Goal: Task Accomplishment & Management: Complete application form

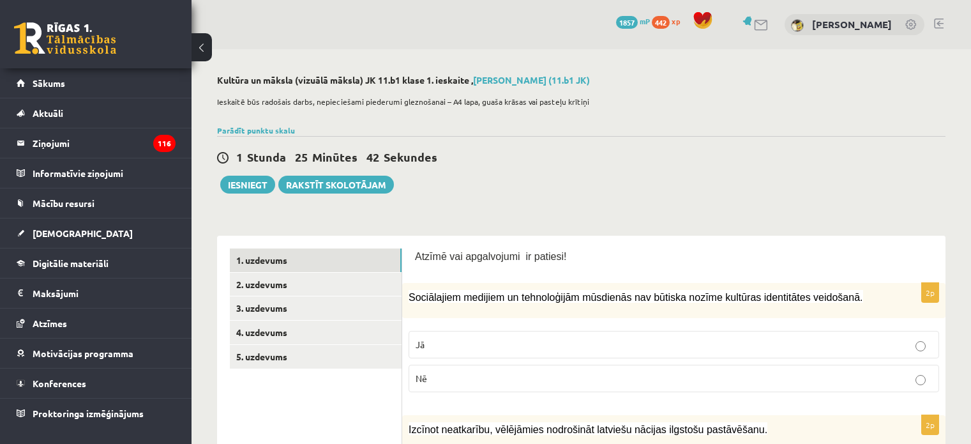
scroll to position [98, 0]
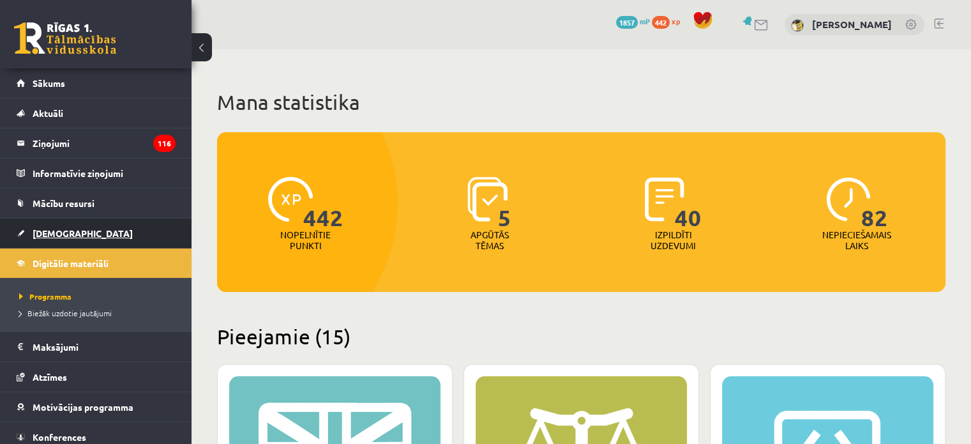
click at [57, 232] on span "[DEMOGRAPHIC_DATA]" at bounding box center [83, 232] width 100 height 11
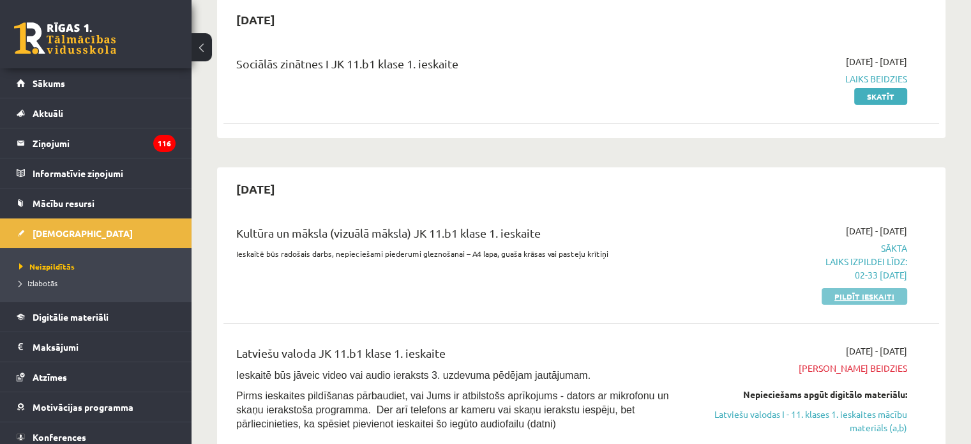
scroll to position [192, 0]
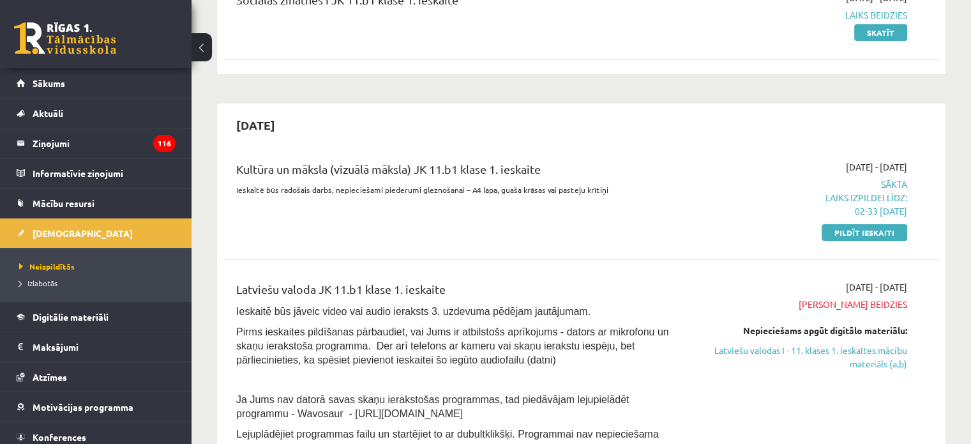
click at [855, 306] on span "Termiņš beidzies" at bounding box center [801, 303] width 211 height 13
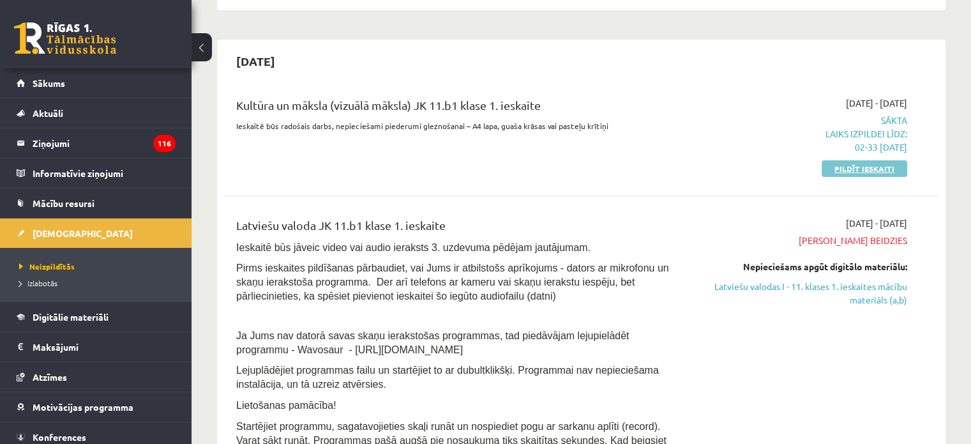
click at [864, 165] on link "Pildīt ieskaiti" at bounding box center [865, 168] width 86 height 17
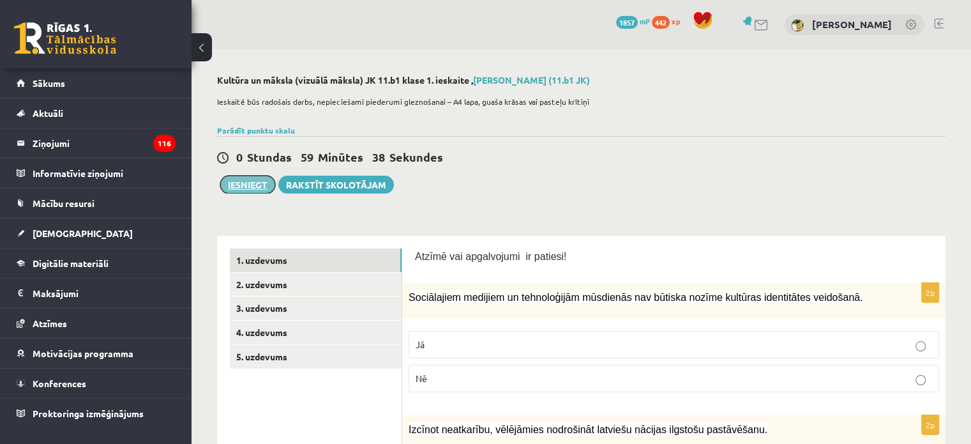
click at [250, 186] on button "Iesniegt" at bounding box center [247, 185] width 55 height 18
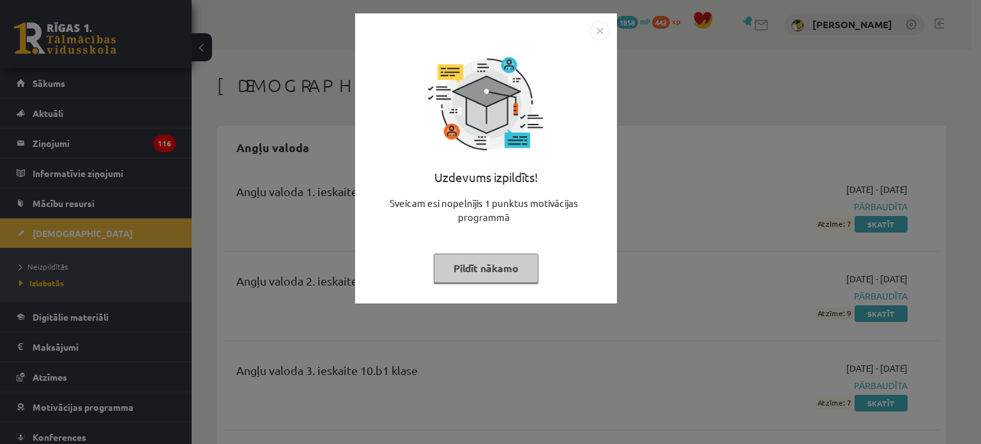
drag, startPoint x: 467, startPoint y: 261, endPoint x: 454, endPoint y: 239, distance: 25.5
click at [470, 261] on button "Pildīt nākamo" at bounding box center [485, 267] width 105 height 29
